Goal: Task Accomplishment & Management: Manage account settings

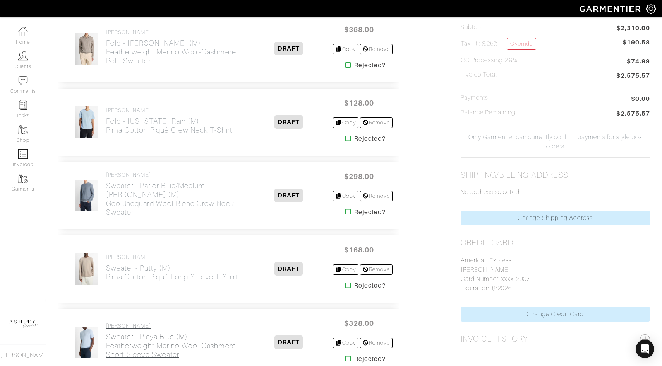
scroll to position [348, 0]
click at [345, 213] on icon at bounding box center [348, 212] width 6 height 6
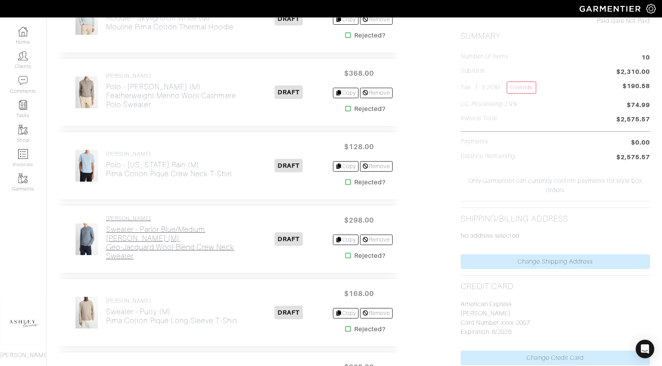
scroll to position [302, 0]
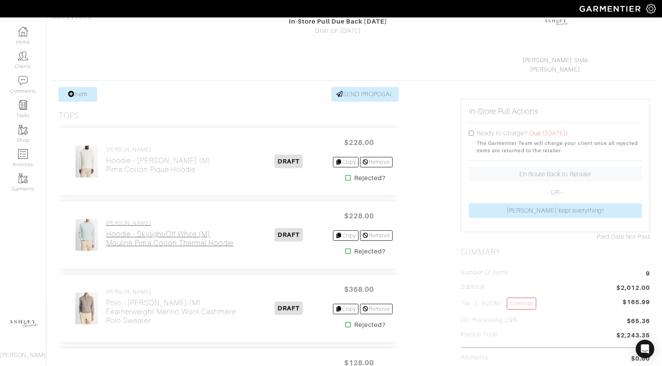
scroll to position [166, 0]
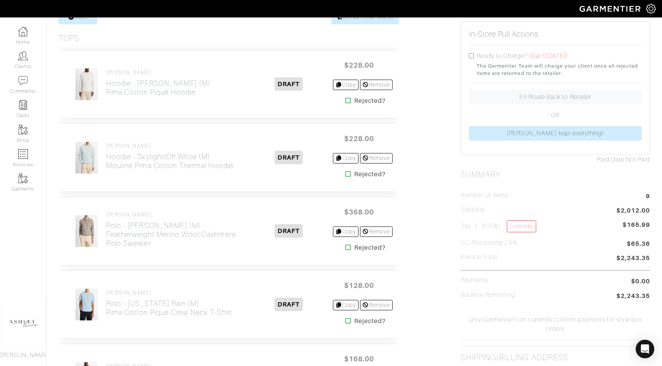
click at [345, 250] on icon at bounding box center [348, 248] width 6 height 6
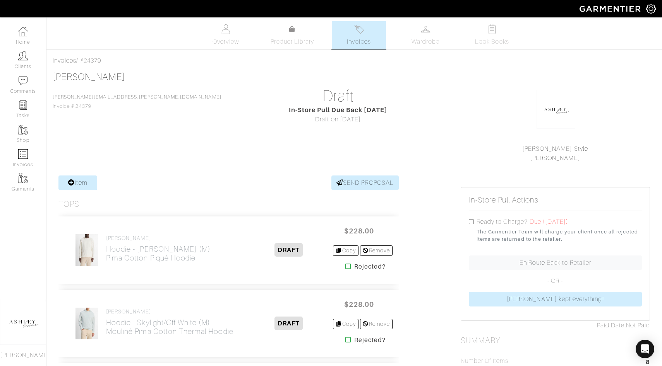
click at [369, 36] on link "Invoices" at bounding box center [359, 35] width 54 height 28
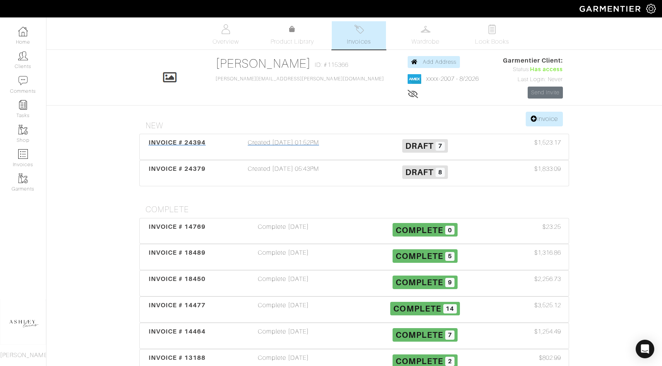
click at [421, 142] on span "Draft" at bounding box center [419, 146] width 28 height 10
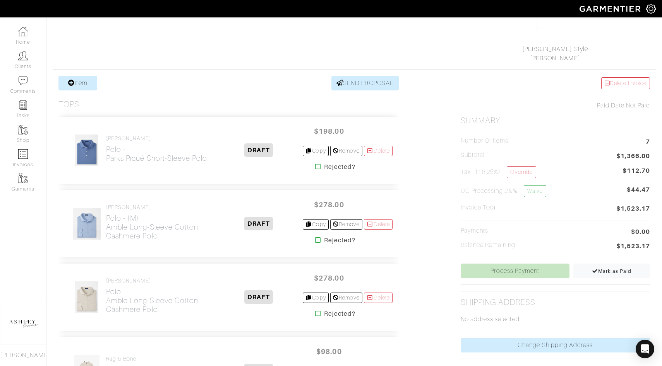
scroll to position [99, 0]
click at [315, 241] on icon at bounding box center [318, 241] width 6 height 6
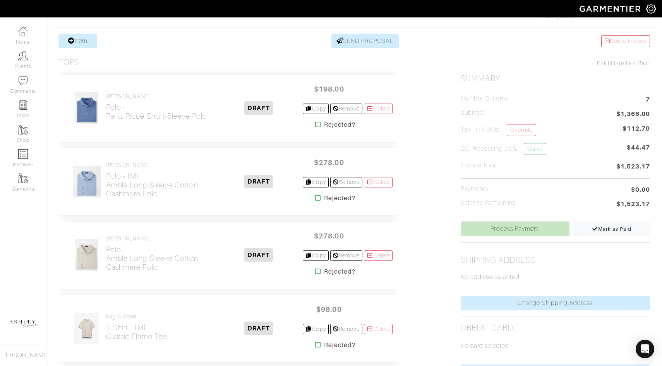
scroll to position [232, 0]
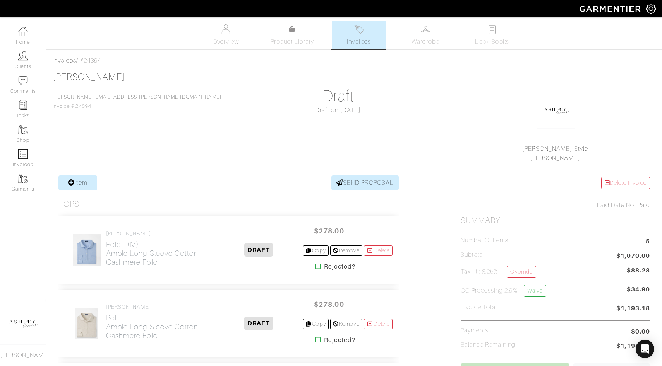
scroll to position [352, 0]
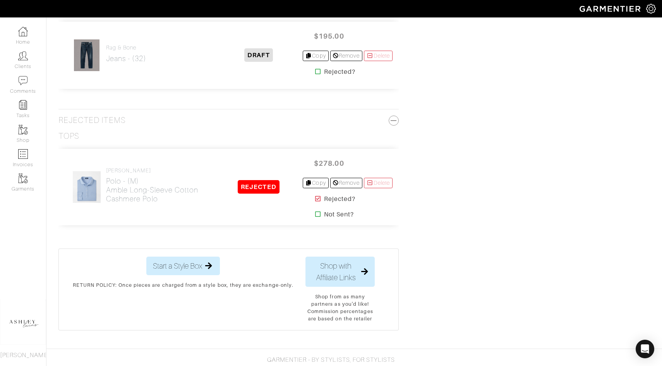
scroll to position [672, 0]
